Goal: Book appointment/travel/reservation

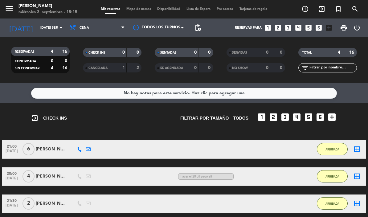
click at [307, 12] on icon "add_circle_outline" at bounding box center [304, 8] width 7 height 7
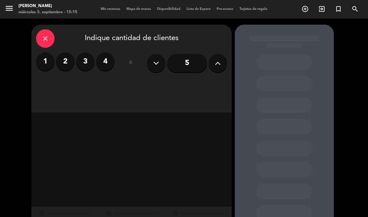
click at [85, 63] on label "3" at bounding box center [85, 61] width 18 height 18
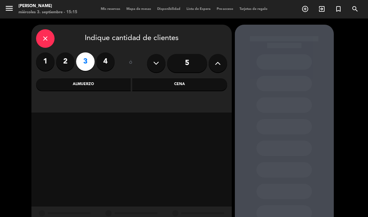
click at [180, 85] on div "Cena" at bounding box center [179, 84] width 95 height 12
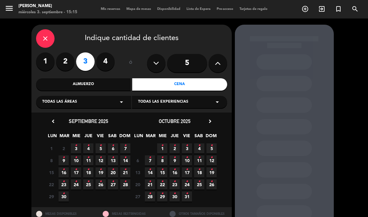
click at [95, 104] on div "Todas las áreas arrow_drop_down" at bounding box center [83, 102] width 95 height 12
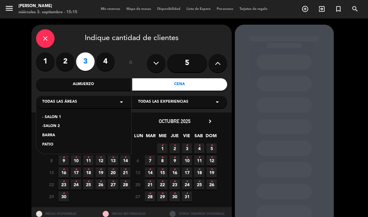
click at [62, 119] on div "- SALON 1" at bounding box center [83, 117] width 83 height 6
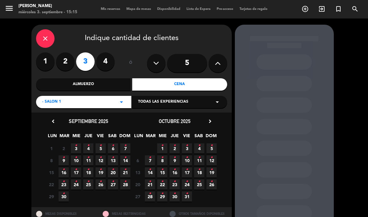
click at [91, 149] on span "4 •" at bounding box center [88, 148] width 10 height 10
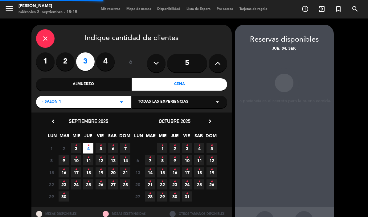
scroll to position [25, 0]
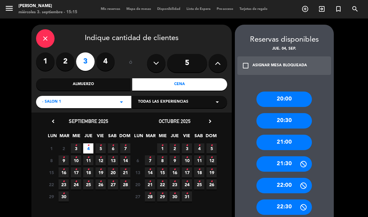
click at [285, 156] on div "21:30" at bounding box center [283, 163] width 55 height 15
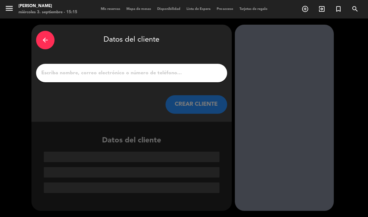
click at [116, 69] on input "1" at bounding box center [132, 73] width 182 height 9
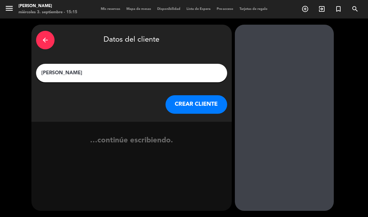
type input "[PERSON_NAME]"
click at [196, 95] on button "CREAR CLIENTE" at bounding box center [196, 104] width 62 height 18
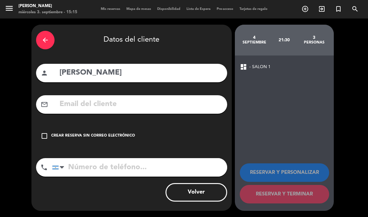
click at [116, 98] on input "text" at bounding box center [141, 104] width 164 height 13
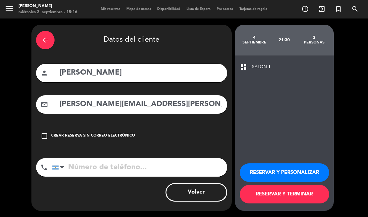
type input "[PERSON_NAME][EMAIL_ADDRESS][PERSON_NAME][DOMAIN_NAME]"
click at [91, 184] on div "arrow_back Datos del cliente person [PERSON_NAME] mail_outline [PERSON_NAME][EM…" at bounding box center [131, 118] width 200 height 186
click at [273, 200] on button "RESERVAR Y TERMINAR" at bounding box center [284, 194] width 89 height 18
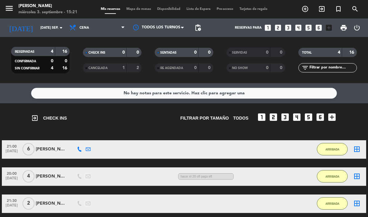
click at [305, 9] on icon "add_circle_outline" at bounding box center [304, 8] width 7 height 7
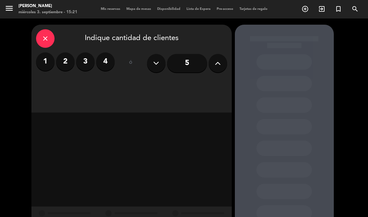
click at [68, 63] on label "2" at bounding box center [65, 61] width 18 height 18
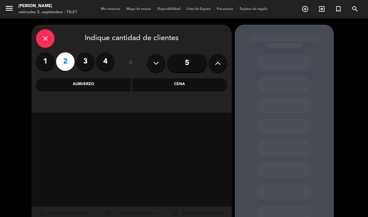
click at [180, 83] on div "Cena" at bounding box center [179, 84] width 95 height 12
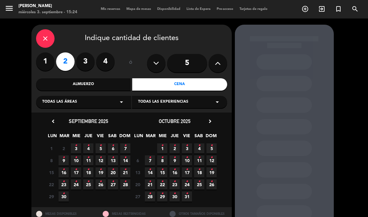
click at [116, 102] on div "Todas las áreas arrow_drop_down" at bounding box center [83, 102] width 95 height 12
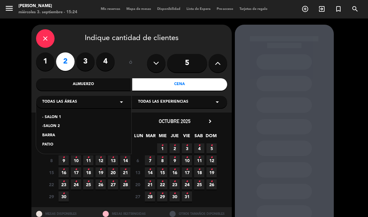
click at [59, 119] on div "- SALON 1" at bounding box center [83, 117] width 83 height 6
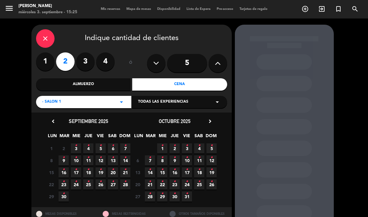
click at [359, 166] on div "close Indique cantidad de clientes 1 2 3 4 ó 5 Almuerzo Cena - SALON 1 arrow_dr…" at bounding box center [184, 128] width 368 height 221
click at [92, 148] on span "4 •" at bounding box center [88, 148] width 10 height 10
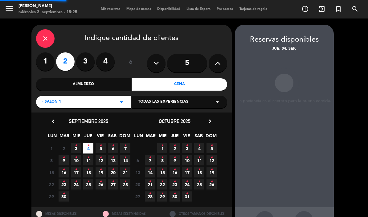
scroll to position [25, 0]
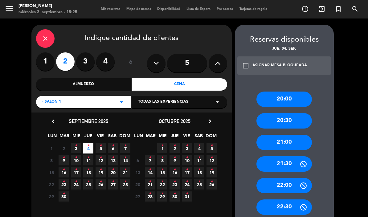
click at [286, 91] on div "20:00" at bounding box center [283, 98] width 55 height 15
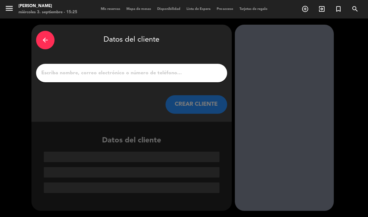
click at [118, 69] on input "1" at bounding box center [132, 73] width 182 height 9
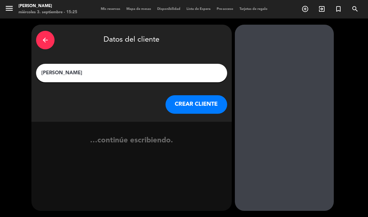
type input "[PERSON_NAME]"
click at [196, 95] on button "CREAR CLIENTE" at bounding box center [196, 104] width 62 height 18
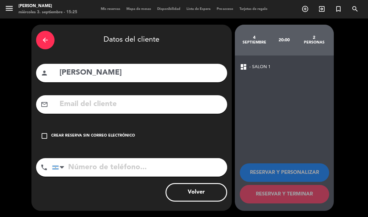
click at [76, 133] on div "Crear reserva sin correo electrónico" at bounding box center [93, 136] width 84 height 6
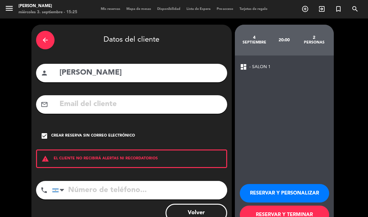
click at [273, 205] on button "RESERVAR Y TERMINAR" at bounding box center [284, 214] width 89 height 18
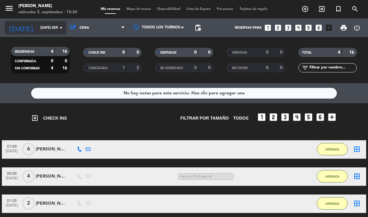
click at [57, 28] on input "[DATE] sep." at bounding box center [60, 28] width 46 height 10
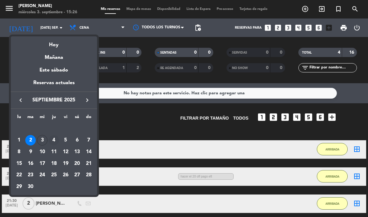
click at [55, 139] on div "4" at bounding box center [54, 140] width 10 height 10
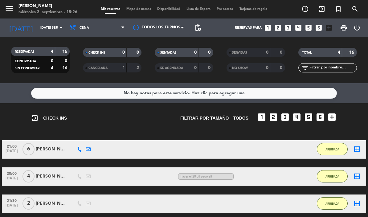
type input "[DEMOGRAPHIC_DATA] [DATE]"
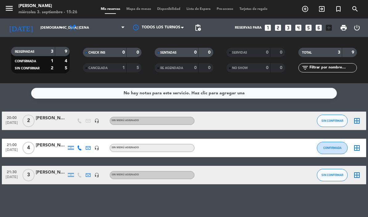
click at [152, 95] on div "No hay notas para este servicio. Haz clic para agregar una" at bounding box center [184, 93] width 121 height 7
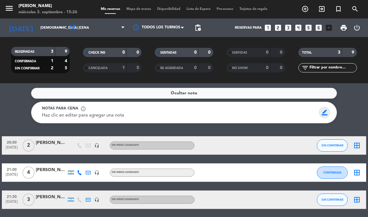
click at [325, 114] on span "border_color" at bounding box center [324, 113] width 12 height 12
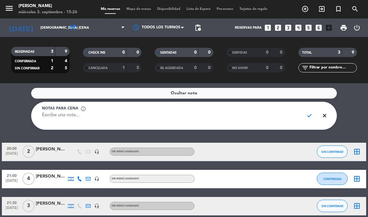
type textarea "H"
type textarea "BEBA tiene MENÚ INVITACIÓN no paga. Esta impreso. Giyo"
click at [309, 117] on span "check" at bounding box center [309, 116] width 12 height 12
